Goal: Information Seeking & Learning: Learn about a topic

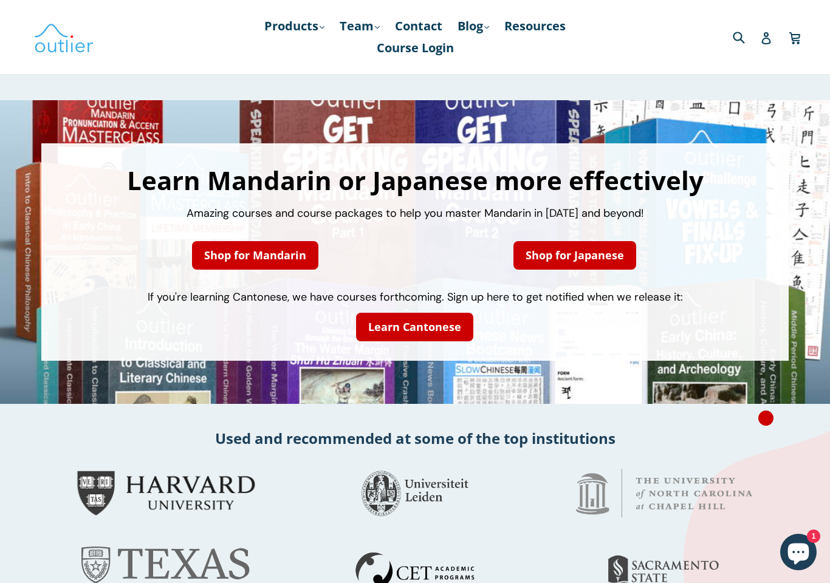
click at [250, 247] on link "Shop for Mandarin" at bounding box center [255, 255] width 126 height 29
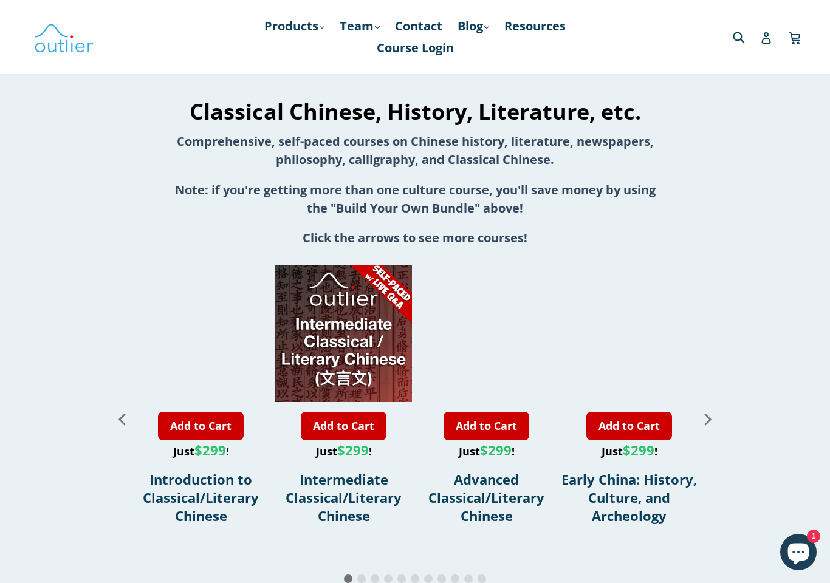
scroll to position [1237, 0]
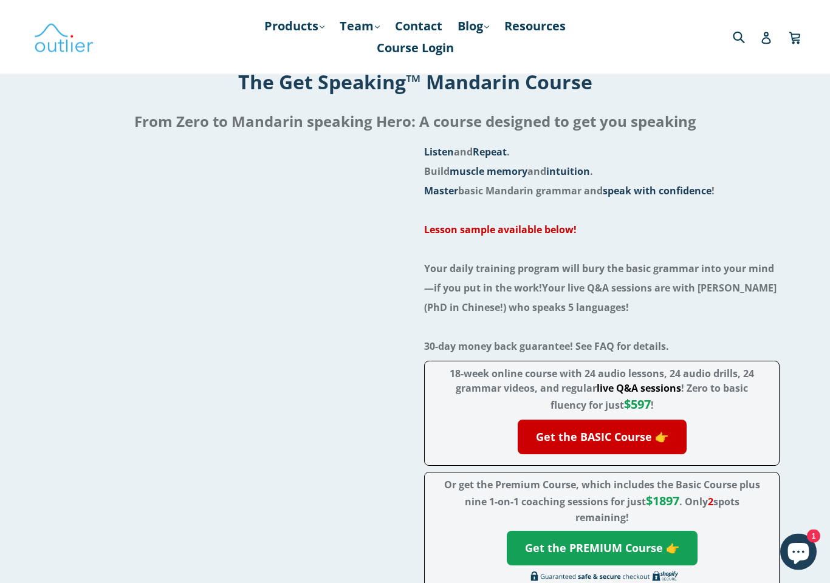
scroll to position [64, 0]
click at [794, 549] on icon "Chat window" at bounding box center [798, 554] width 21 height 21
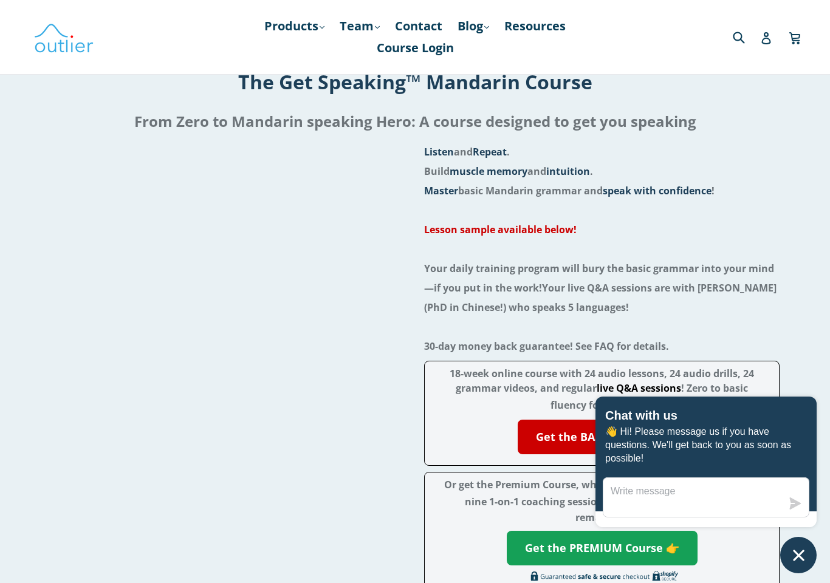
click at [775, 321] on li at bounding box center [601, 326] width 355 height 19
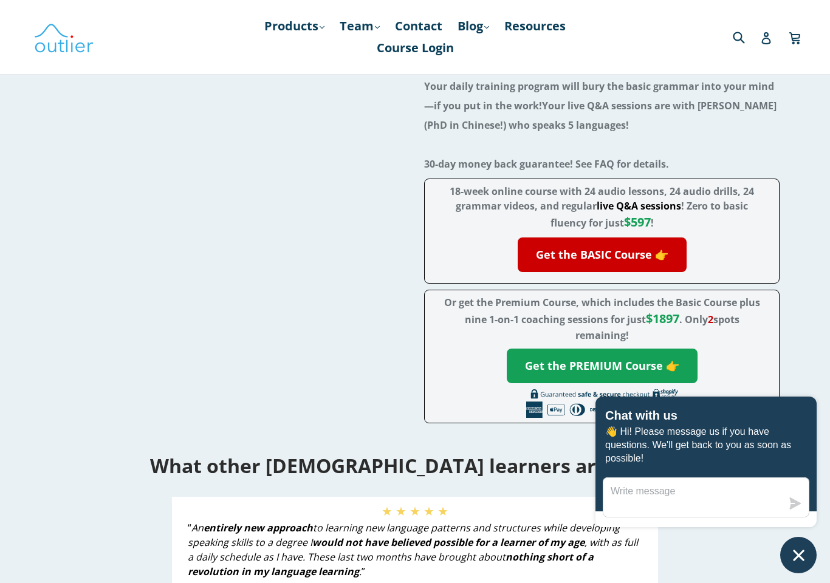
scroll to position [115, 0]
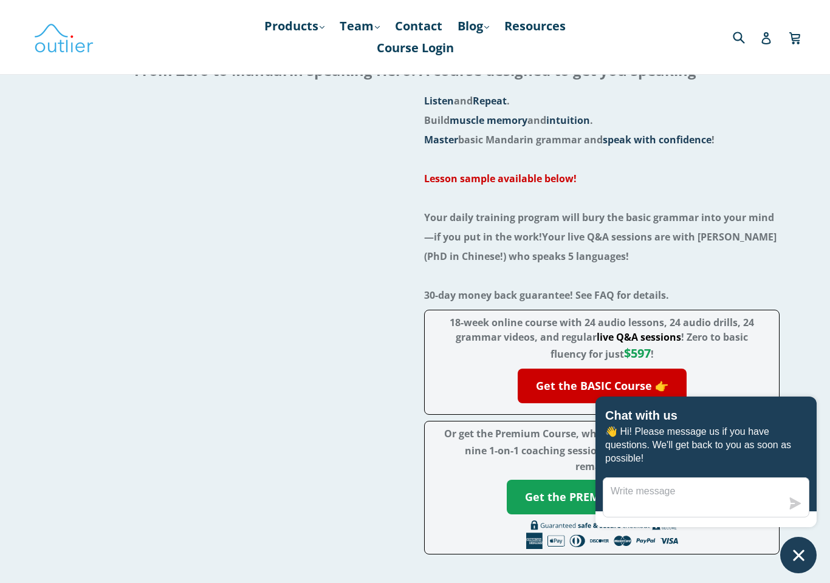
click at [554, 180] on strong "Lesson sample available below!" at bounding box center [500, 178] width 153 height 13
click at [554, 176] on strong "Lesson sample available below!" at bounding box center [500, 178] width 153 height 13
click at [811, 338] on div "Listen and Repeat . Build muscle memory and intuition . Master basic Mandarin g…" at bounding box center [415, 326] width 811 height 470
click at [798, 564] on icon "Chat window" at bounding box center [798, 555] width 19 height 19
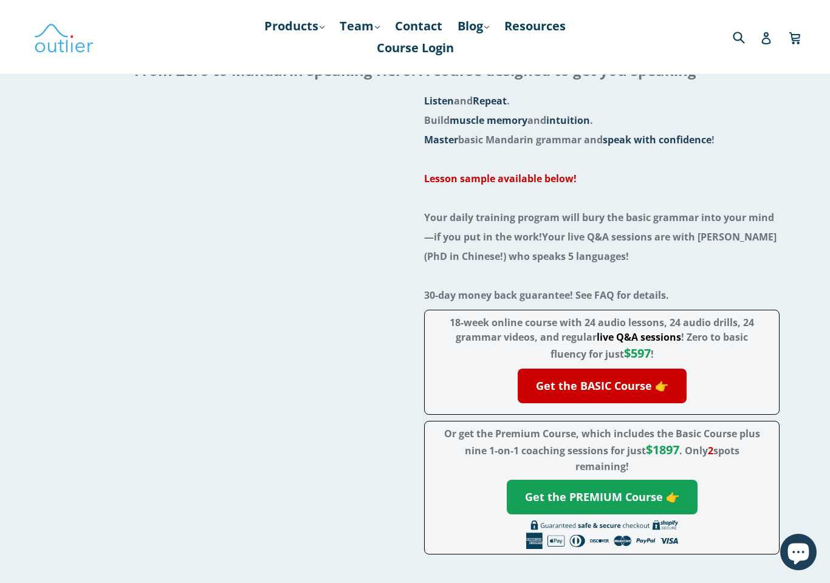
click at [547, 183] on strong "Lesson sample available below!" at bounding box center [500, 178] width 153 height 13
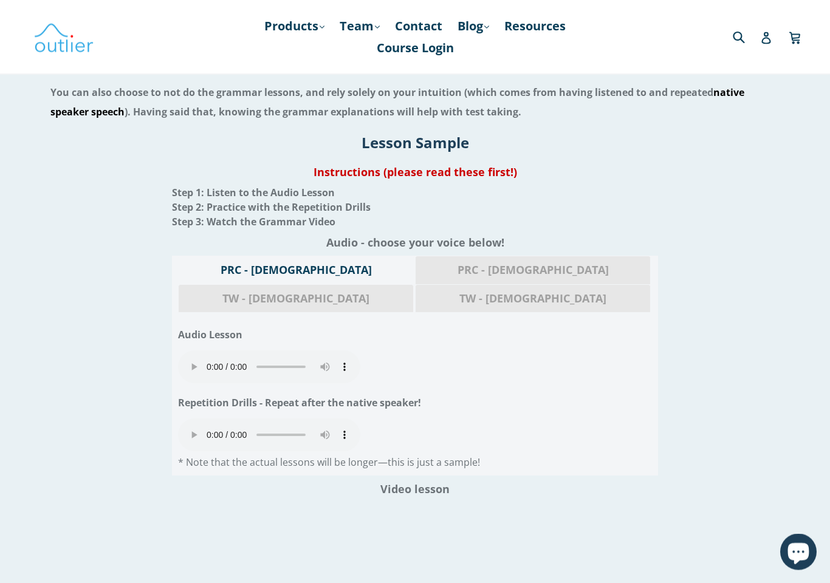
scroll to position [1267, 0]
click at [192, 357] on audio "Your browser does not support the audio element." at bounding box center [269, 367] width 182 height 33
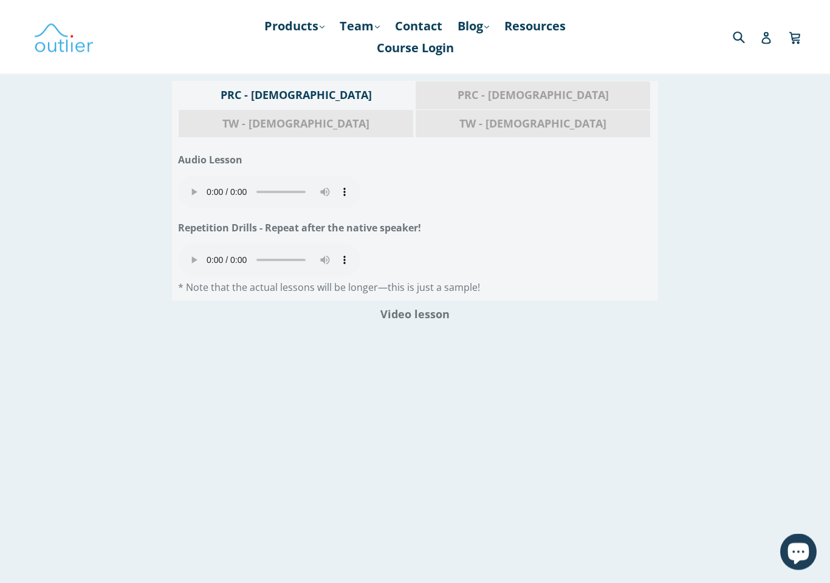
scroll to position [1443, 0]
click at [196, 177] on audio "Your browser does not support the audio element." at bounding box center [269, 190] width 182 height 33
click at [194, 242] on audio "Your browser does not support the audio element." at bounding box center [269, 258] width 182 height 33
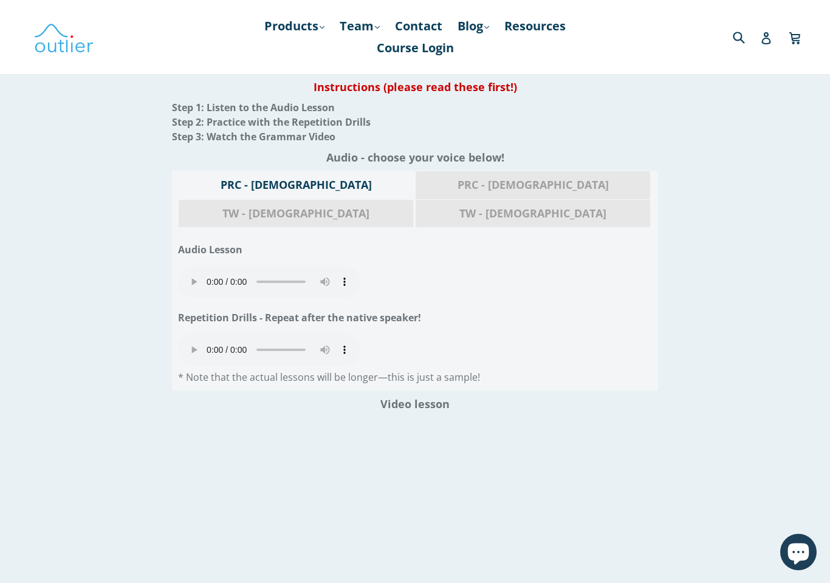
scroll to position [1352, 0]
click at [198, 334] on audio "Your browser does not support the audio element." at bounding box center [269, 350] width 182 height 33
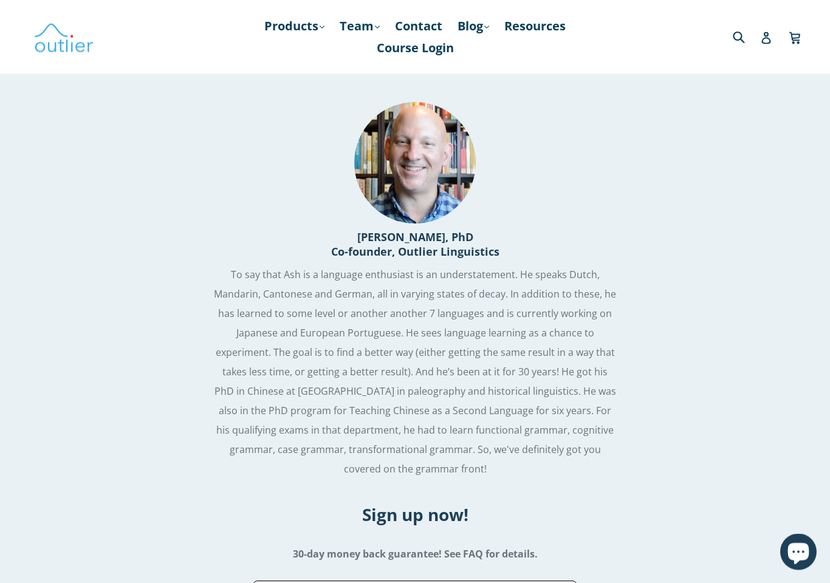
scroll to position [2909, 0]
